Goal: Check status

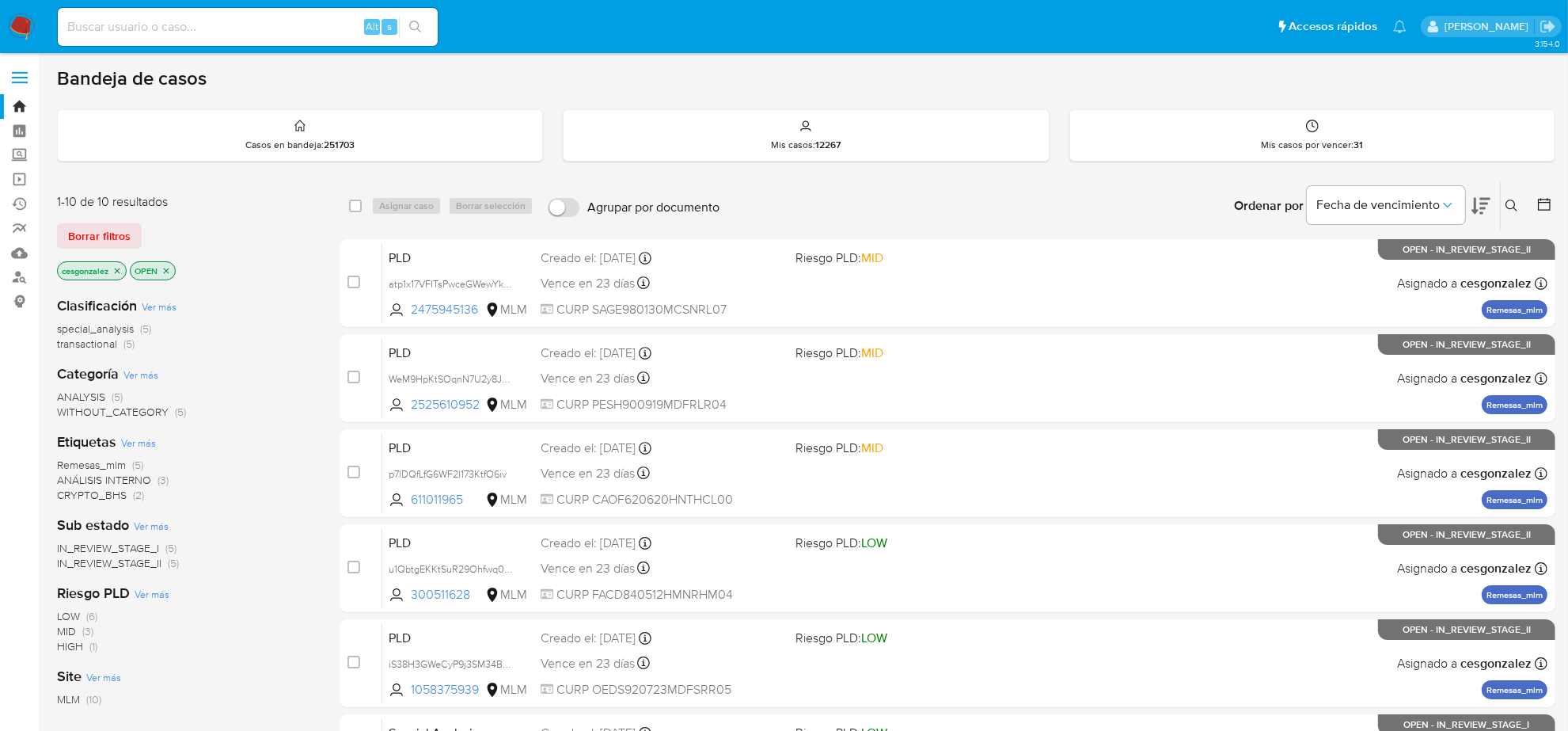
click at [110, 24] on input at bounding box center [248, 26] width 380 height 21
paste input "437435624"
type input "437435624"
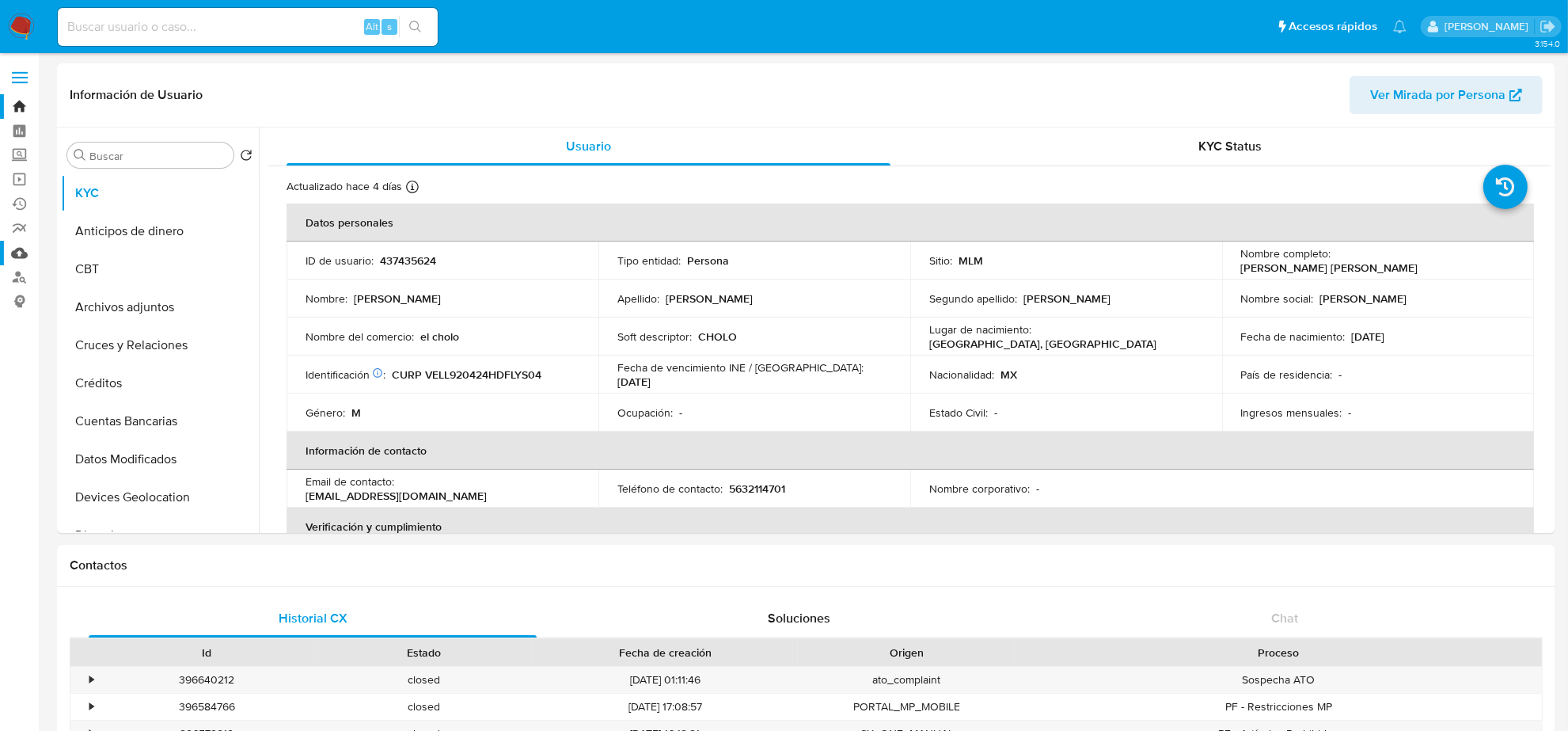
select select "10"
click at [1244, 155] on span "KYC Status" at bounding box center [1230, 146] width 64 height 19
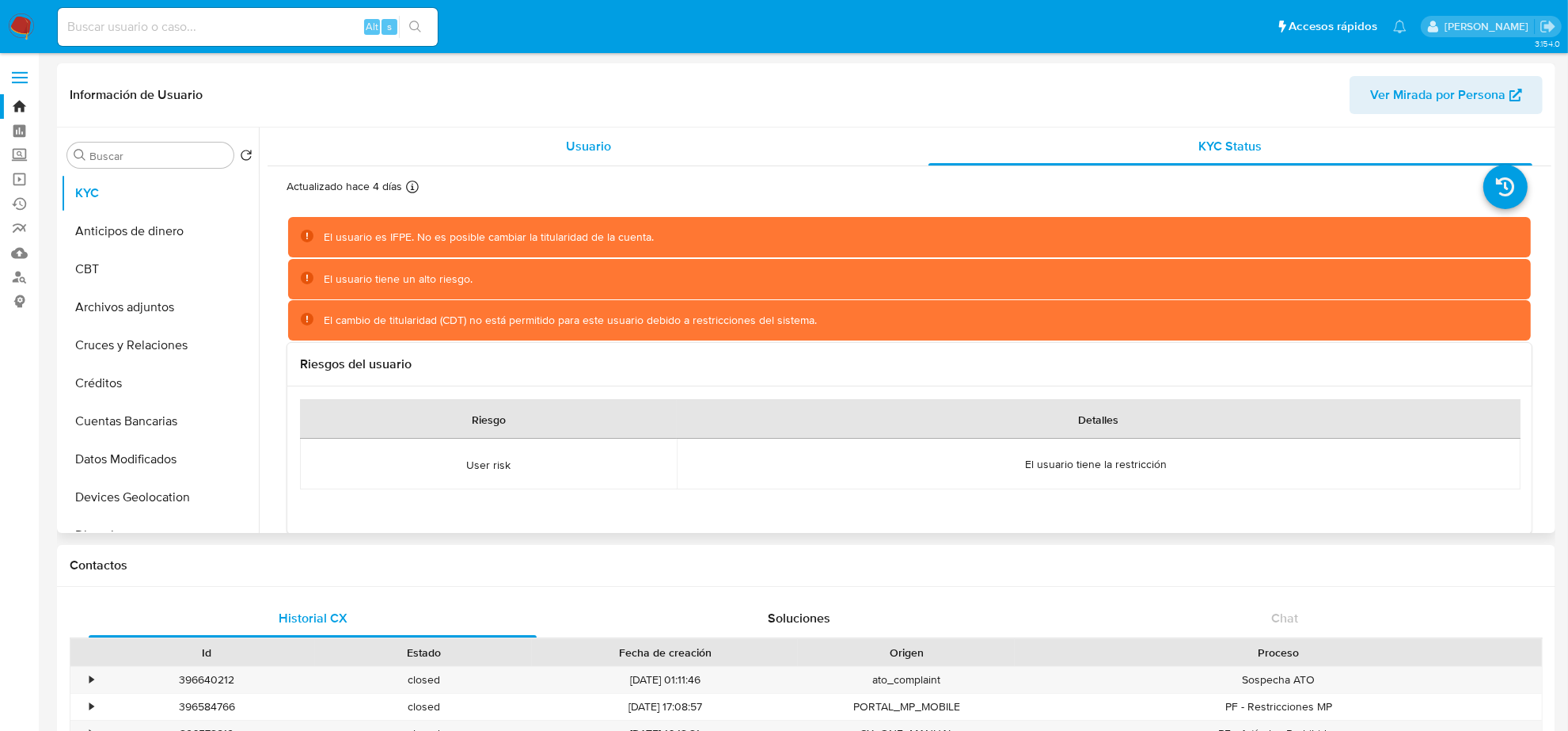
click at [574, 151] on span "Usuario" at bounding box center [589, 146] width 45 height 19
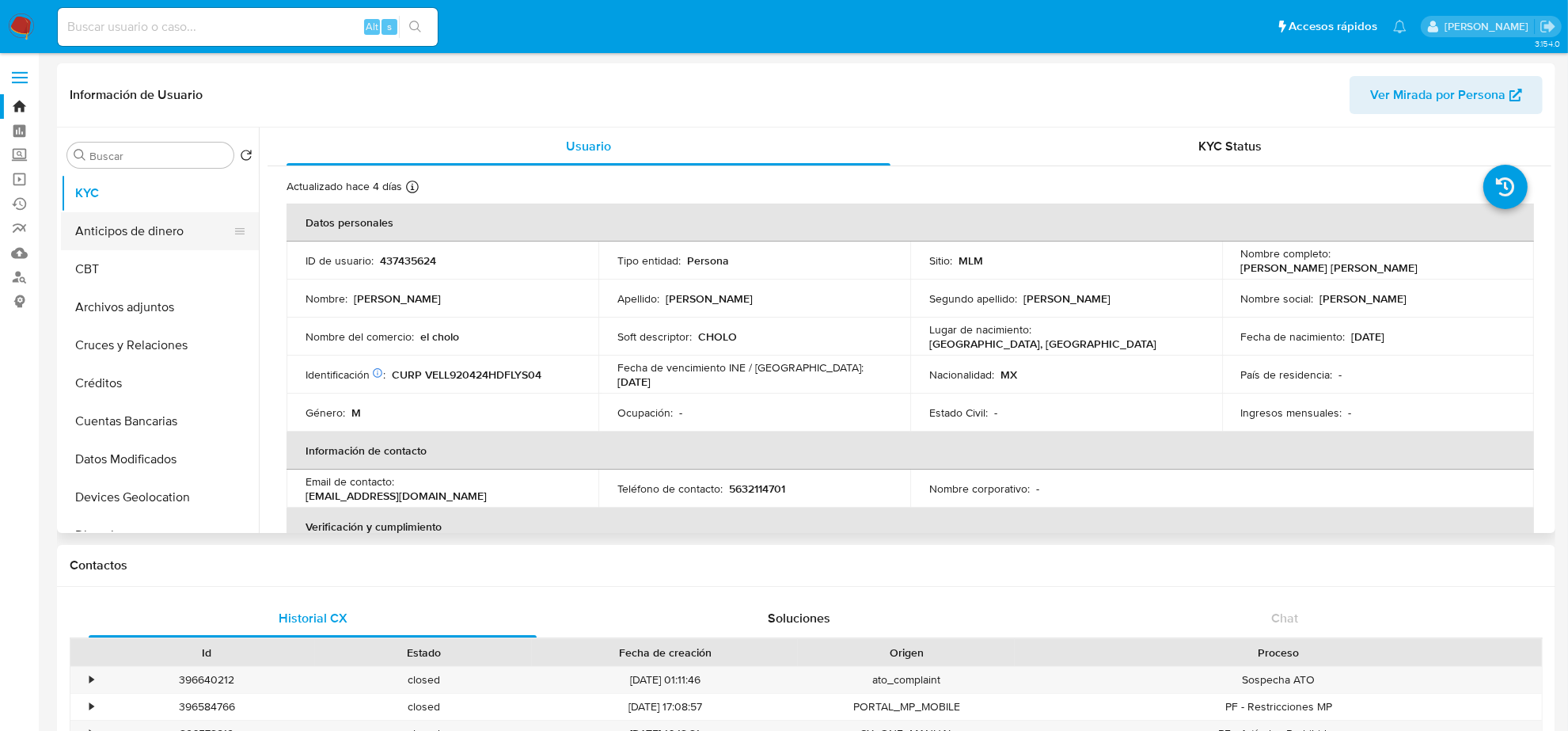
click at [172, 227] on button "Anticipos de dinero" at bounding box center [153, 231] width 185 height 38
